Goal: Task Accomplishment & Management: Use online tool/utility

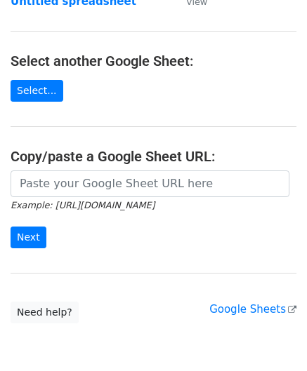
scroll to position [140, 0]
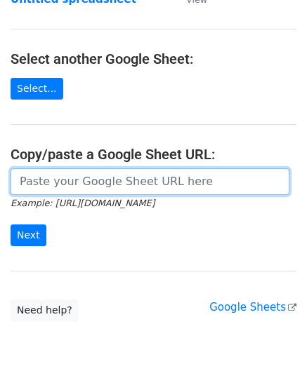
click at [59, 185] on input "url" at bounding box center [150, 181] width 279 height 27
paste input "[URL][DOMAIN_NAME]"
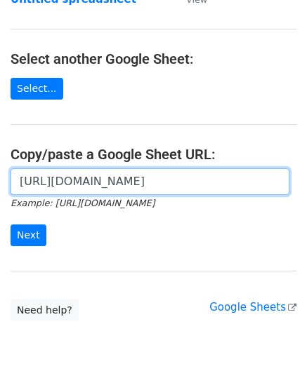
scroll to position [0, 308]
type input "[URL][DOMAIN_NAME]"
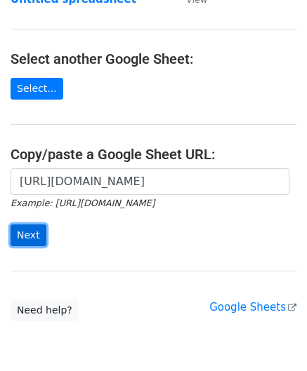
scroll to position [0, 0]
click at [29, 229] on input "Next" at bounding box center [29, 236] width 36 height 22
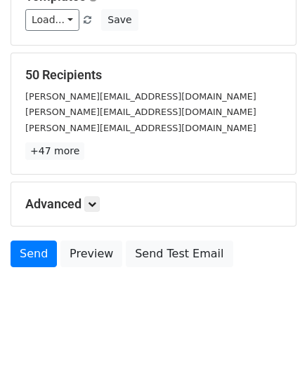
scroll to position [171, 0]
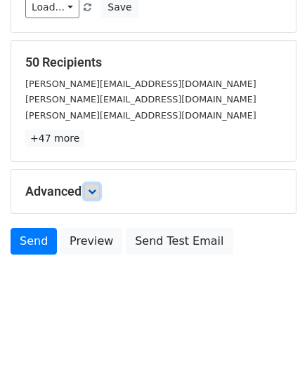
click at [96, 188] on icon at bounding box center [92, 191] width 8 height 8
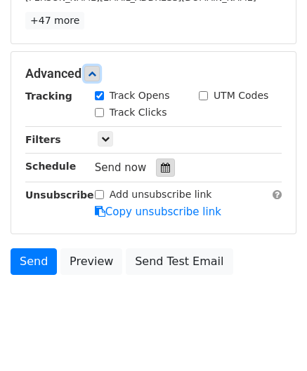
scroll to position [308, 0]
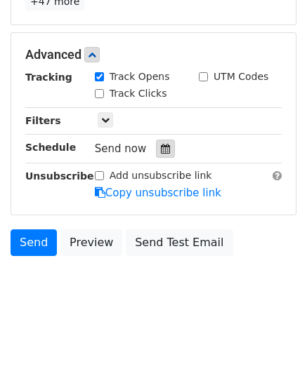
drag, startPoint x: 160, startPoint y: 145, endPoint x: 157, endPoint y: 138, distance: 7.6
click at [161, 145] on icon at bounding box center [165, 149] width 9 height 10
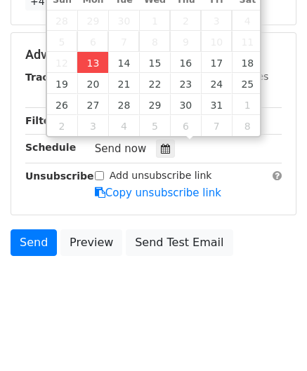
type input "[DATE] 12:00"
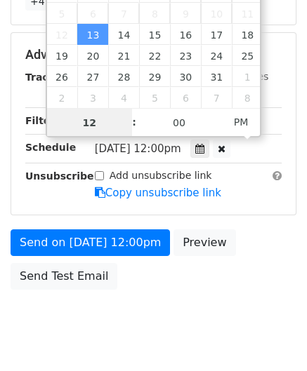
paste input "Hour"
type input "2"
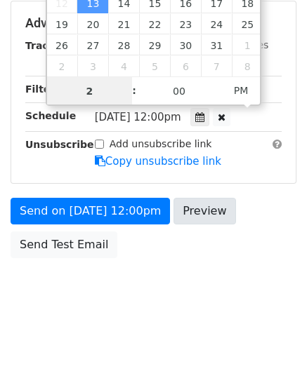
scroll to position [341, 0]
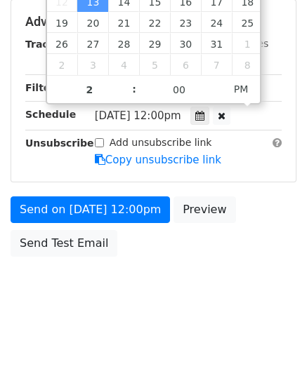
type input "[DATE] 14:00"
